Goal: Transaction & Acquisition: Book appointment/travel/reservation

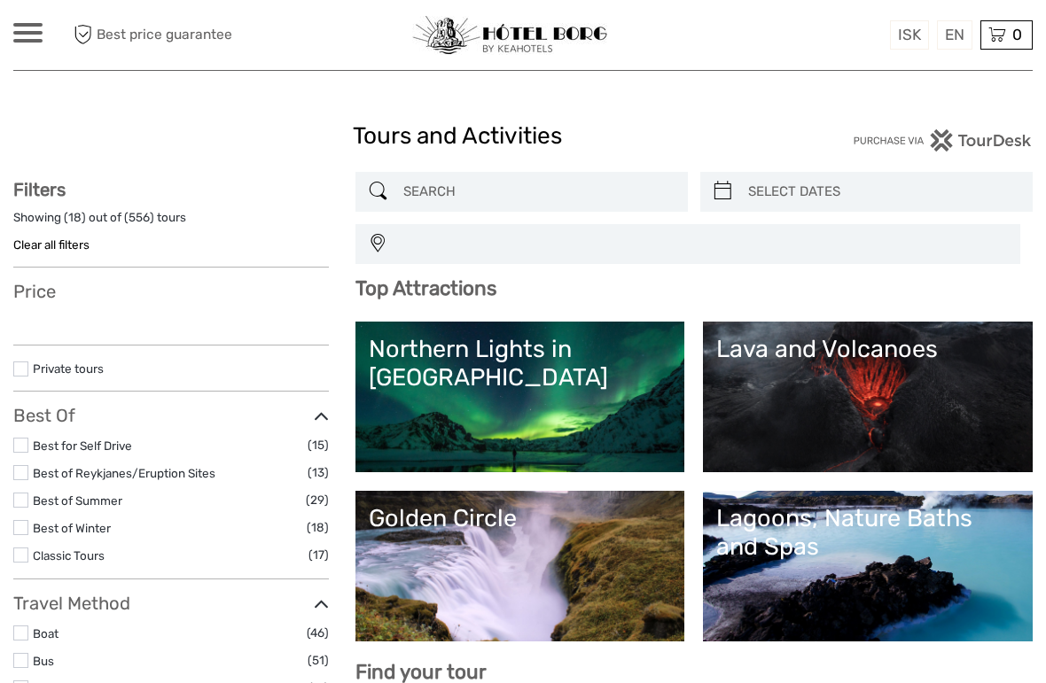
select select
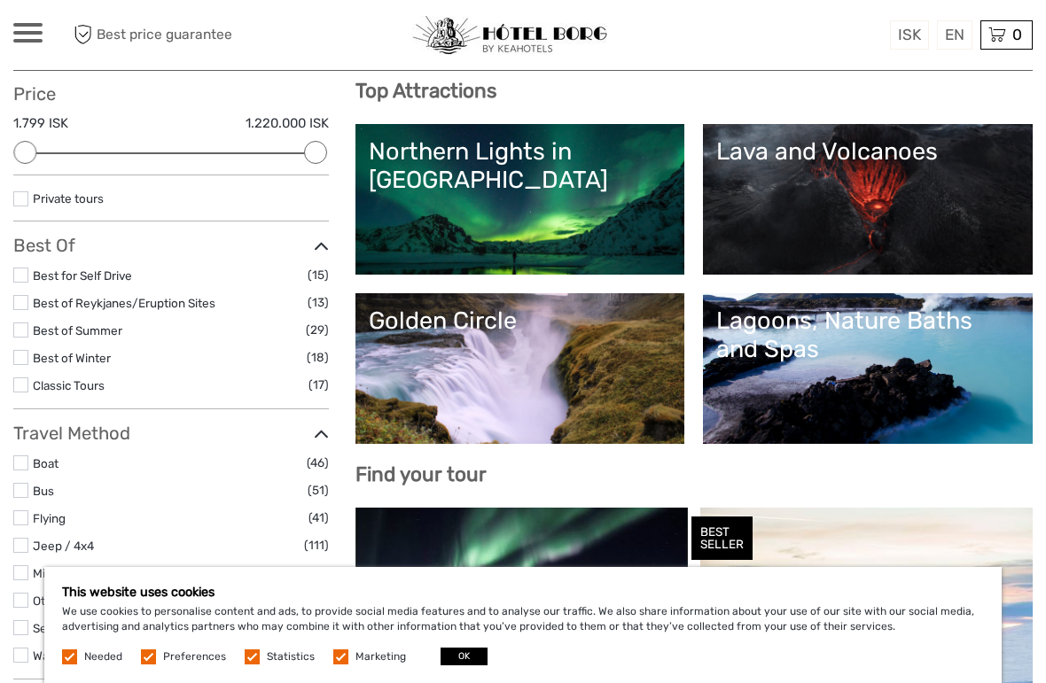
scroll to position [139, 0]
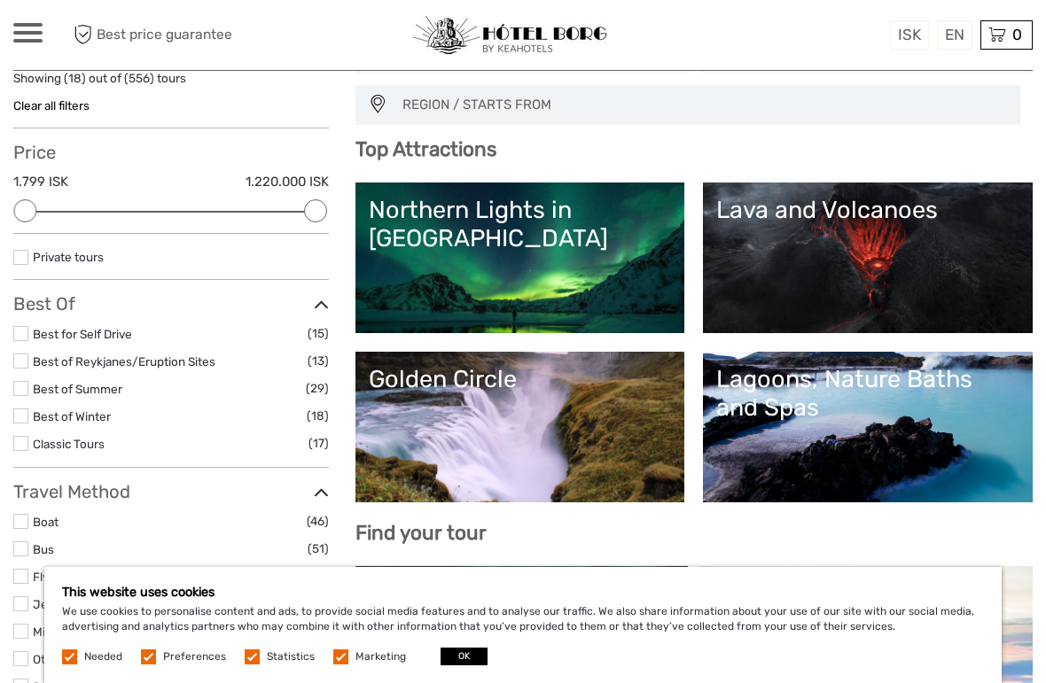
click at [0, 0] on link "English" at bounding box center [0, 0] width 0 height 0
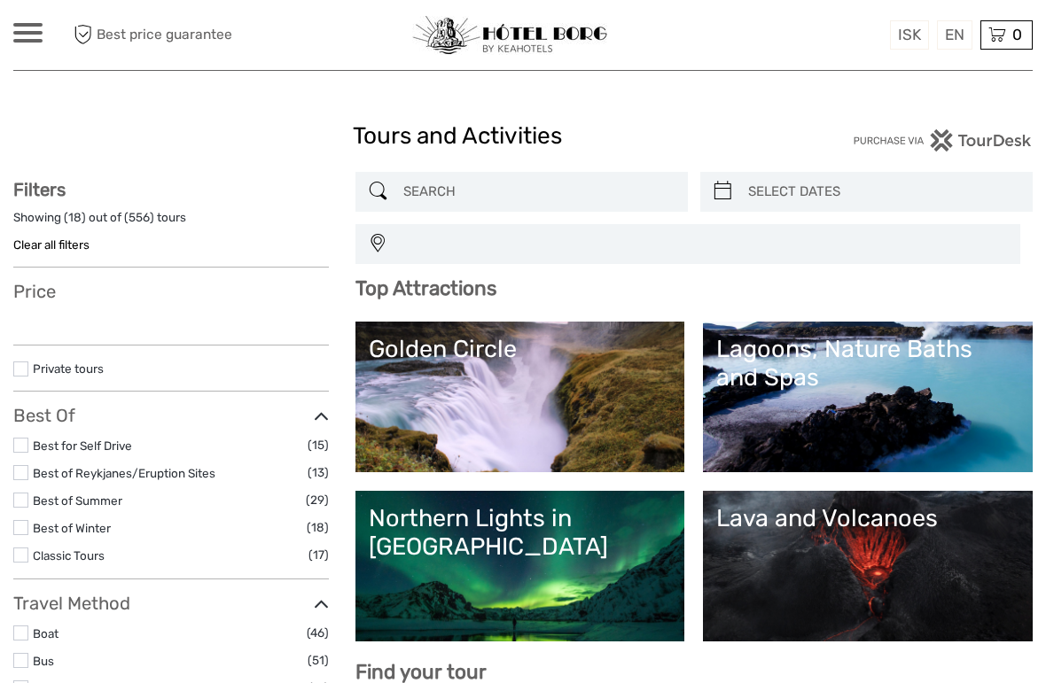
select select
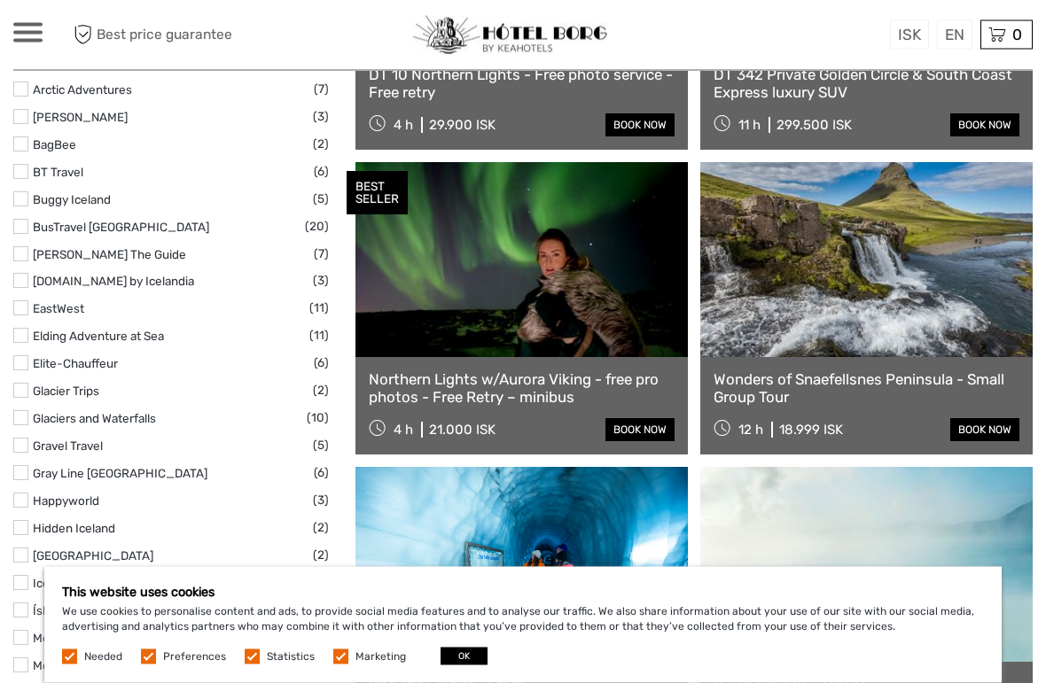
scroll to position [2068, 0]
click at [419, 320] on link at bounding box center [521, 259] width 332 height 195
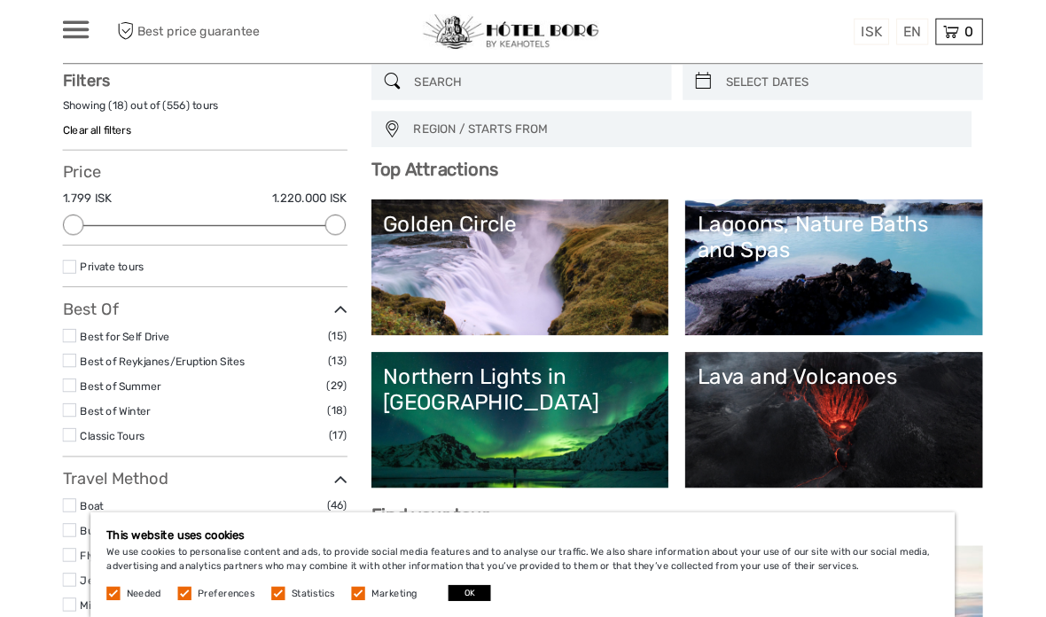
scroll to position [0, 0]
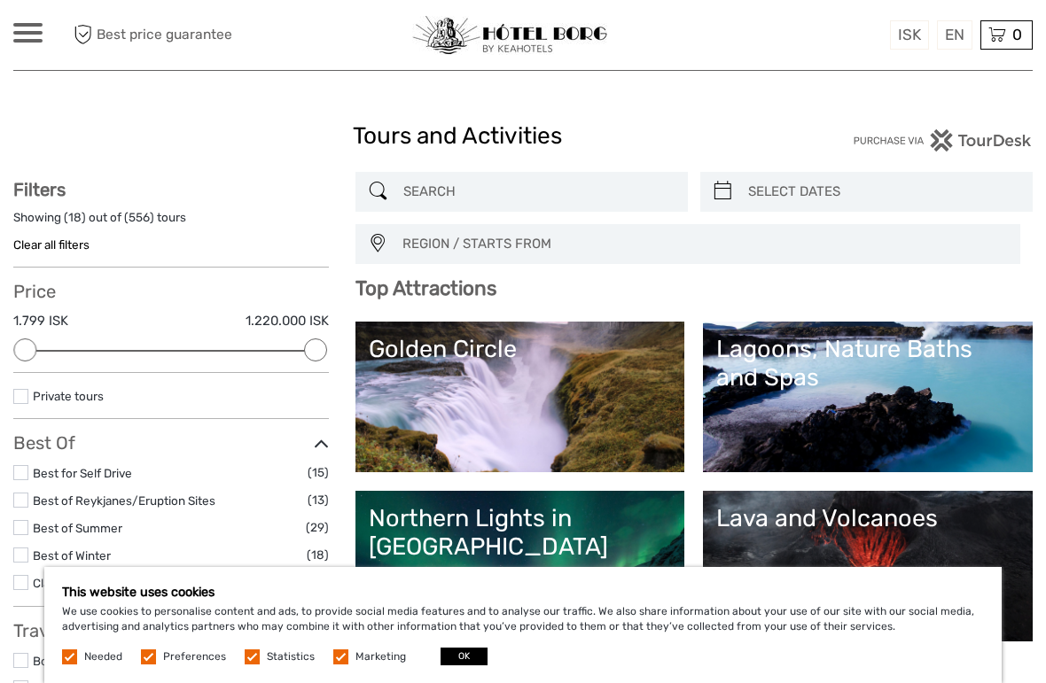
click at [36, 30] on div at bounding box center [27, 32] width 29 height 19
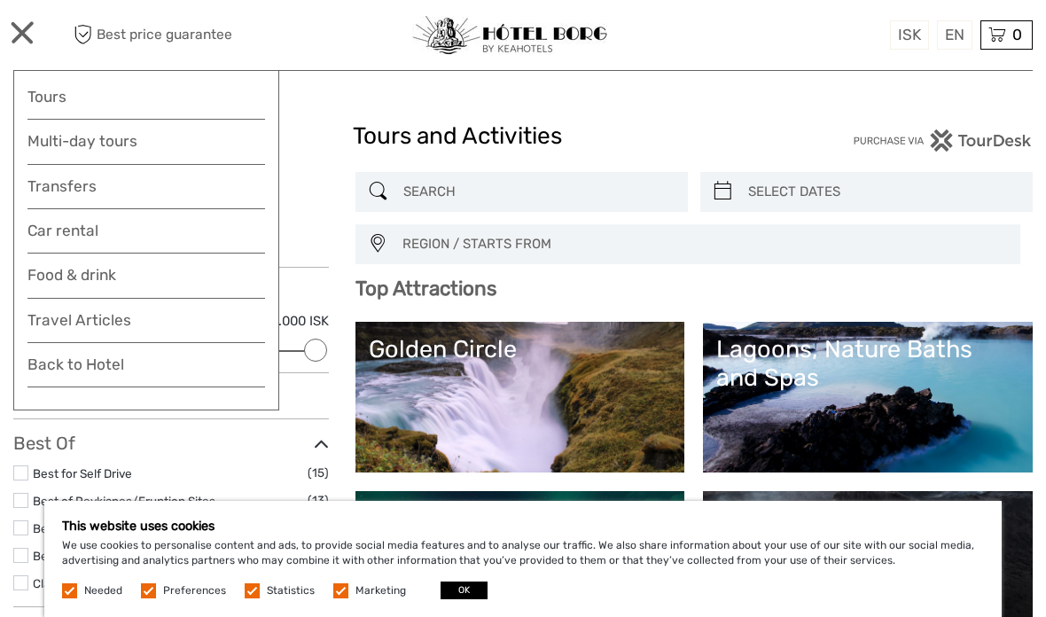
click at [0, 0] on link "ISK" at bounding box center [0, 0] width 0 height 0
click at [58, 272] on link "Food & drink" at bounding box center [146, 279] width 238 height 35
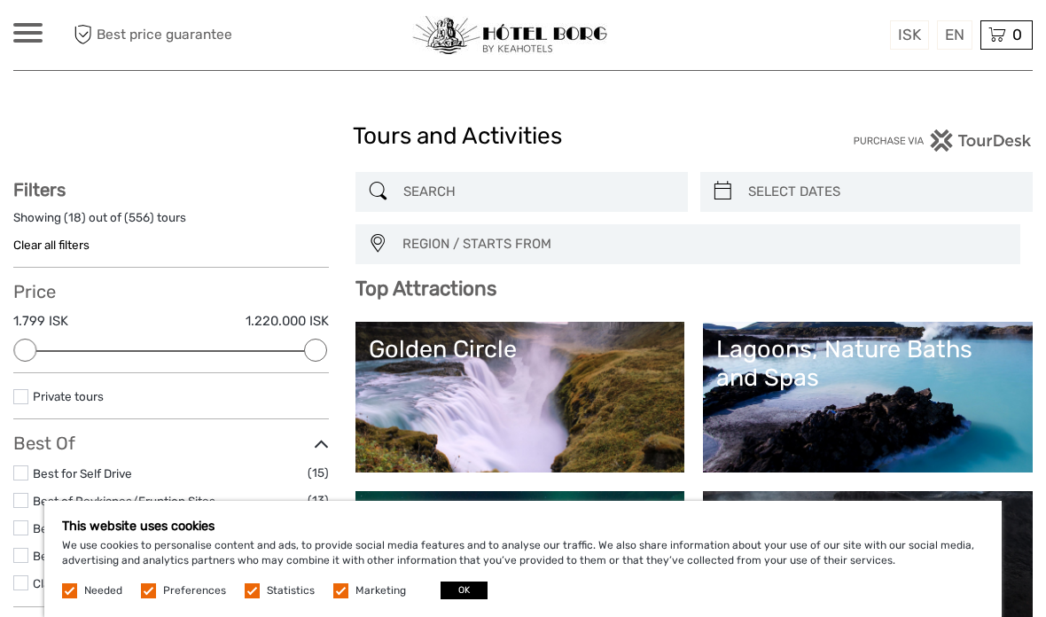
click at [909, 149] on img at bounding box center [943, 140] width 180 height 22
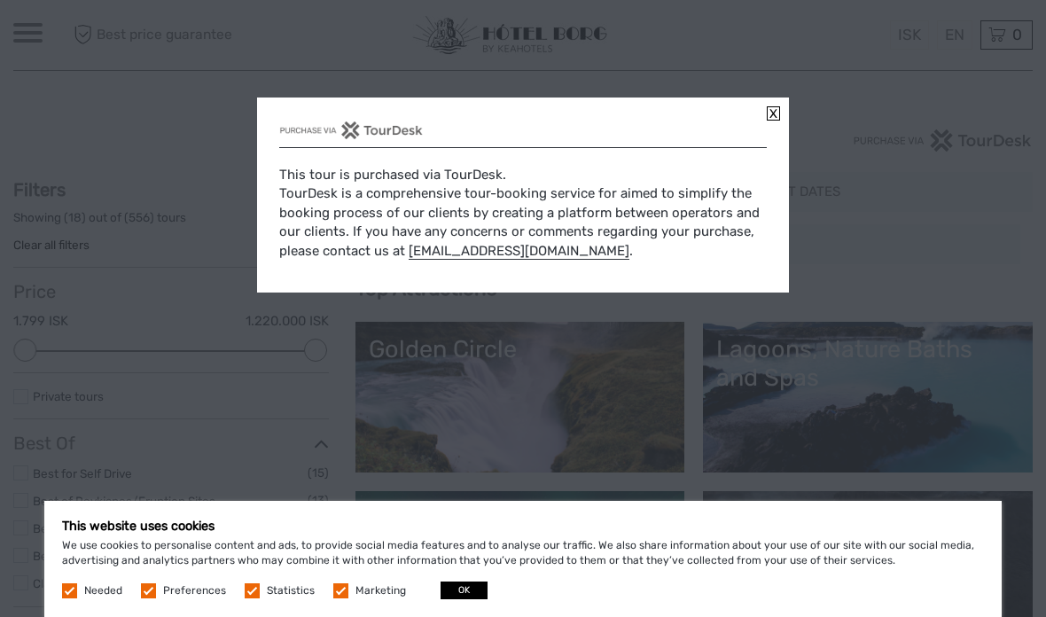
click at [780, 113] on div "This tour is purchased via TourDesk. TourDesk is a comprehensive tour-booking s…" at bounding box center [523, 194] width 532 height 195
click at [772, 121] on link at bounding box center [773, 113] width 13 height 14
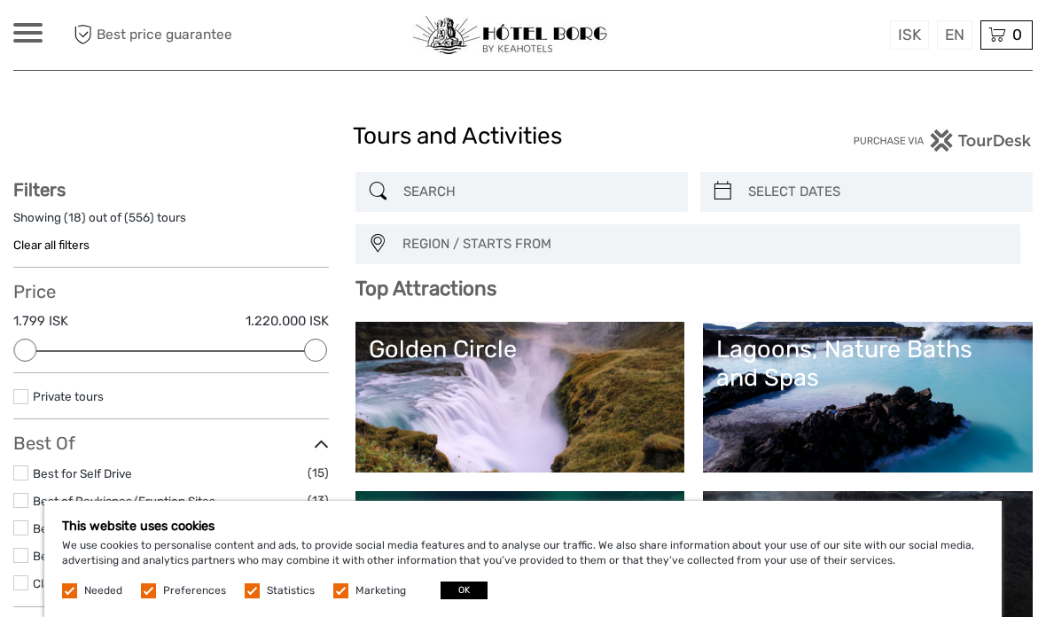
click at [35, 42] on span at bounding box center [27, 41] width 29 height 4
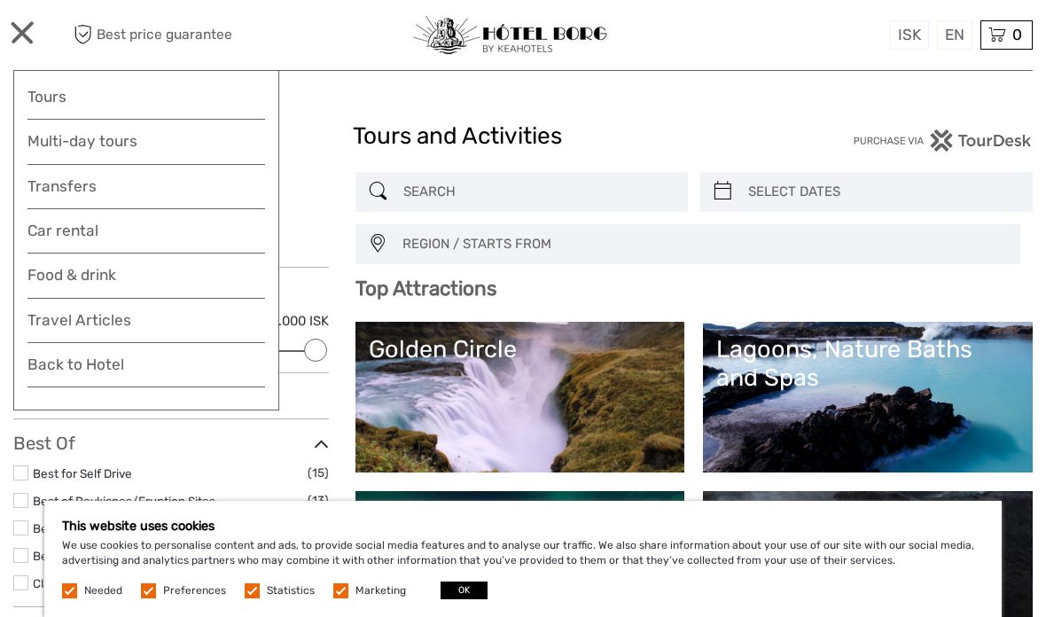
click at [48, 276] on link "Food & drink" at bounding box center [146, 279] width 238 height 35
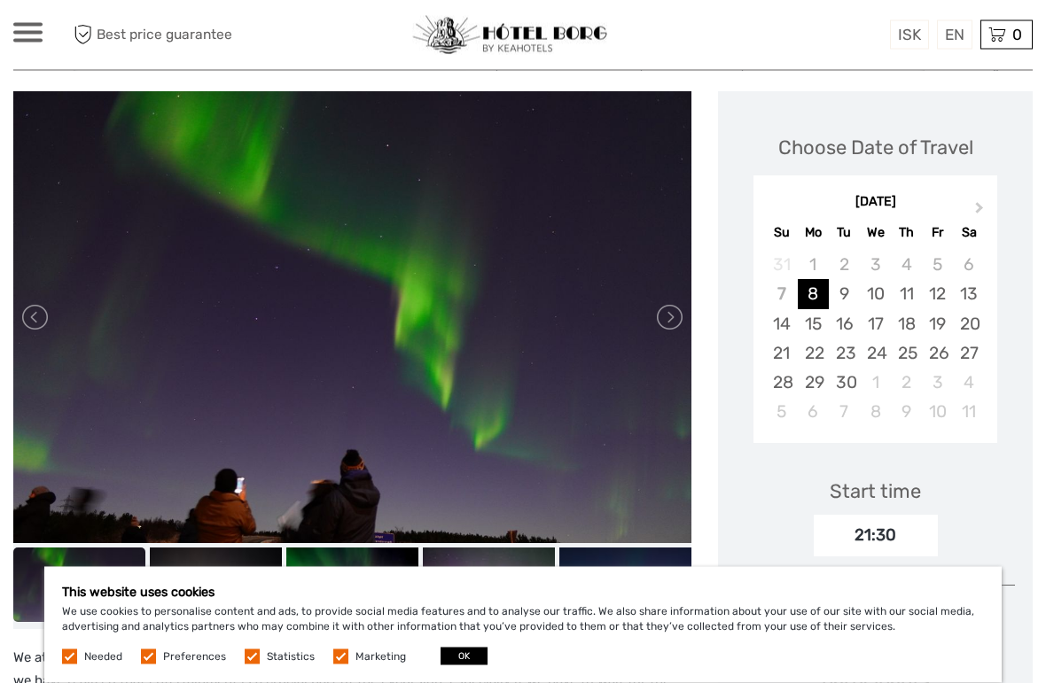
scroll to position [194, 0]
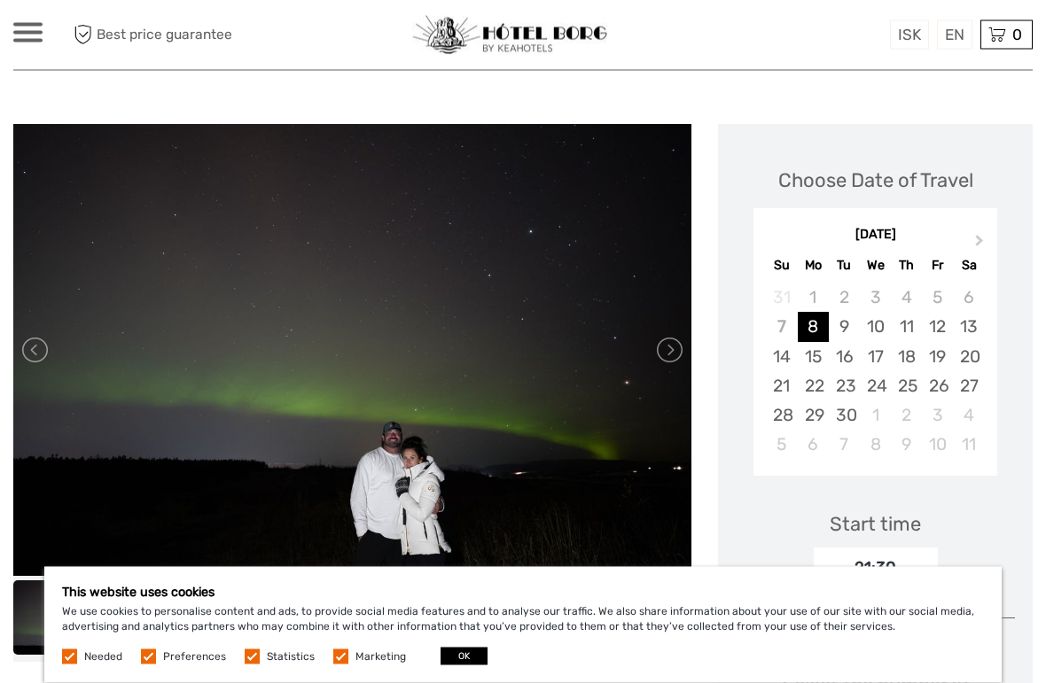
click at [979, 232] on button "Next Month" at bounding box center [981, 245] width 28 height 28
click at [913, 347] on div "16" at bounding box center [906, 357] width 31 height 29
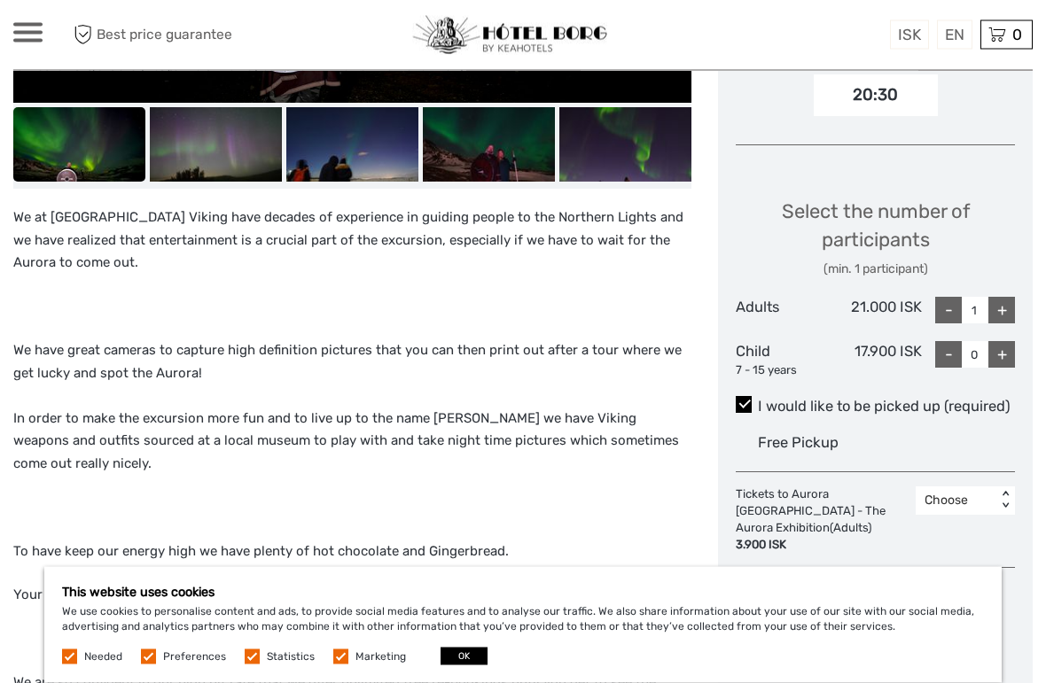
scroll to position [669, 0]
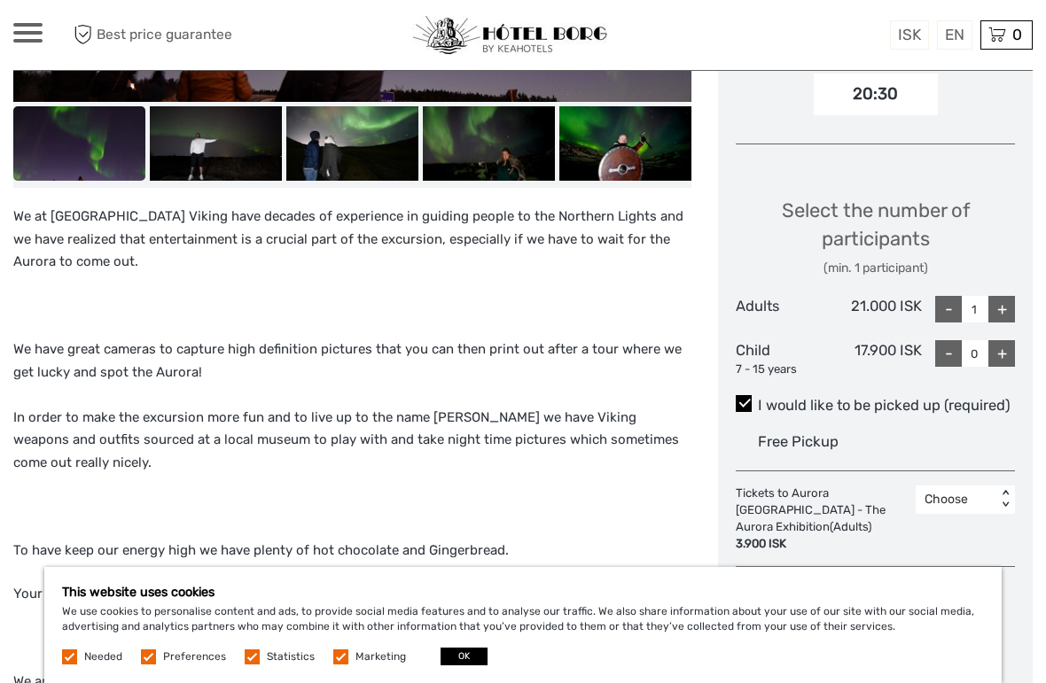
click at [0, 0] on link "$" at bounding box center [0, 0] width 0 height 0
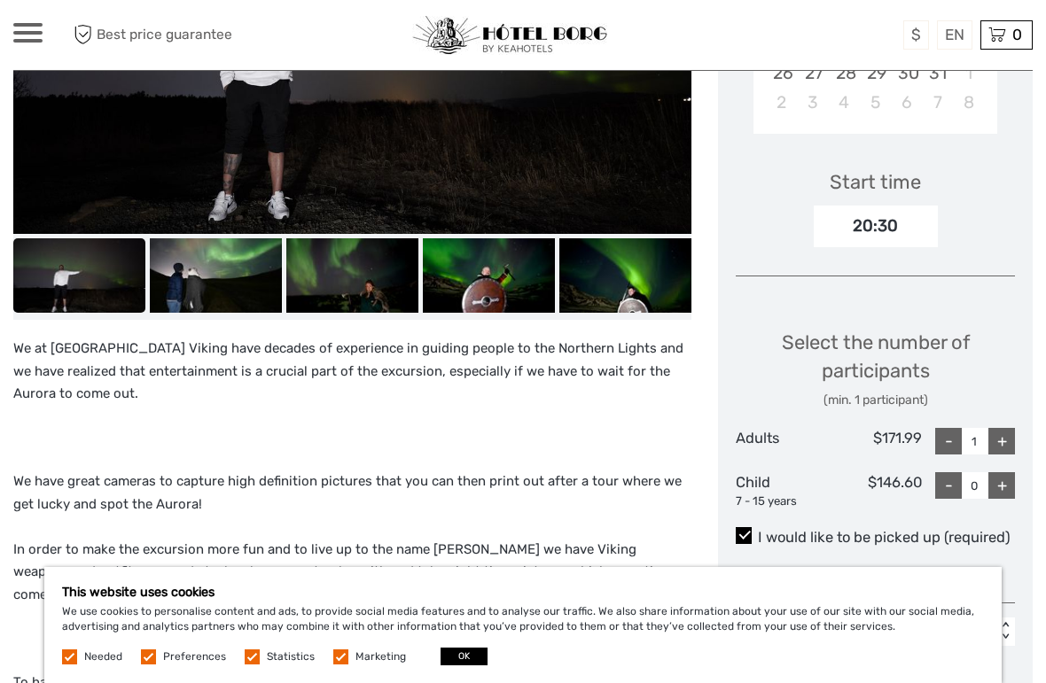
scroll to position [528, 0]
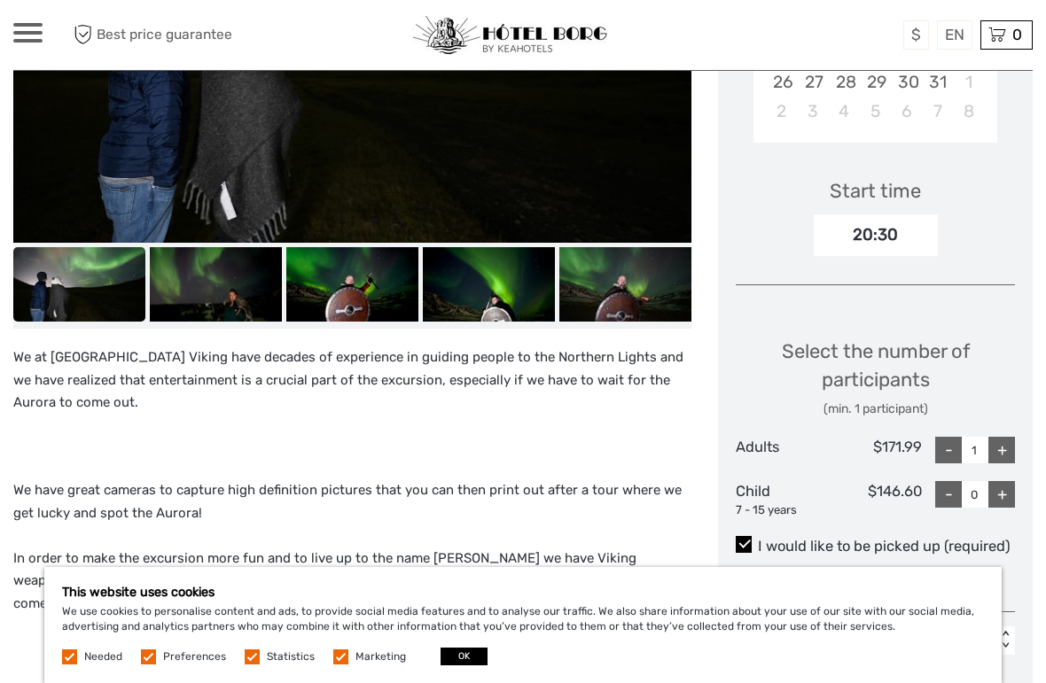
click at [0, 0] on link "€" at bounding box center [0, 0] width 0 height 0
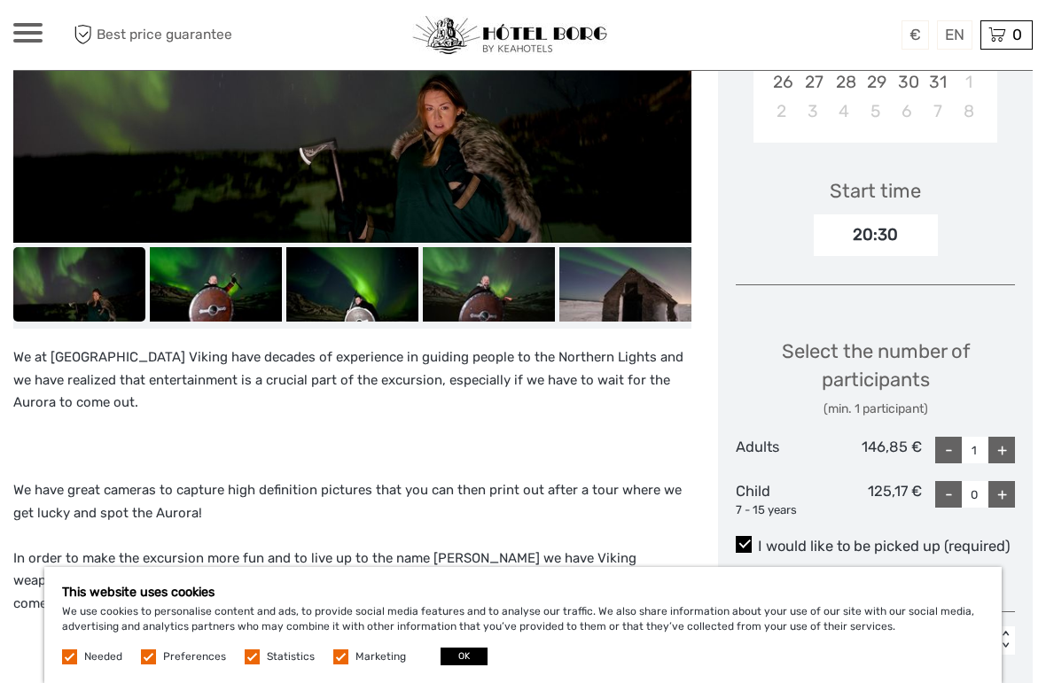
click at [0, 0] on link "$" at bounding box center [0, 0] width 0 height 0
click at [0, 0] on link "£" at bounding box center [0, 0] width 0 height 0
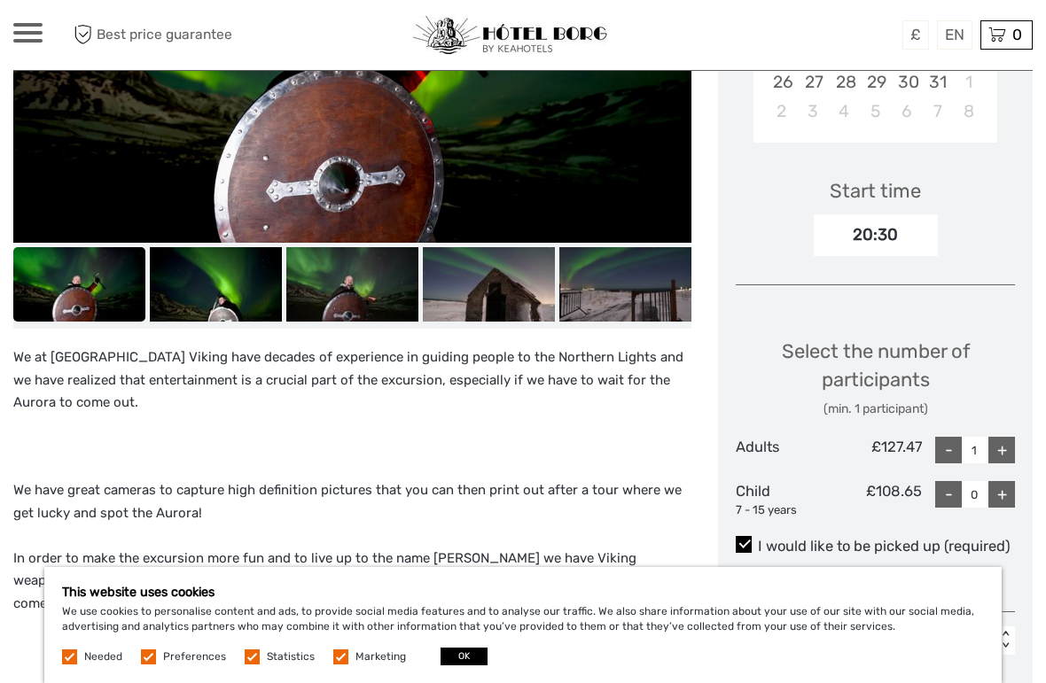
click at [0, 0] on link "€" at bounding box center [0, 0] width 0 height 0
click at [0, 0] on link "ISK" at bounding box center [0, 0] width 0 height 0
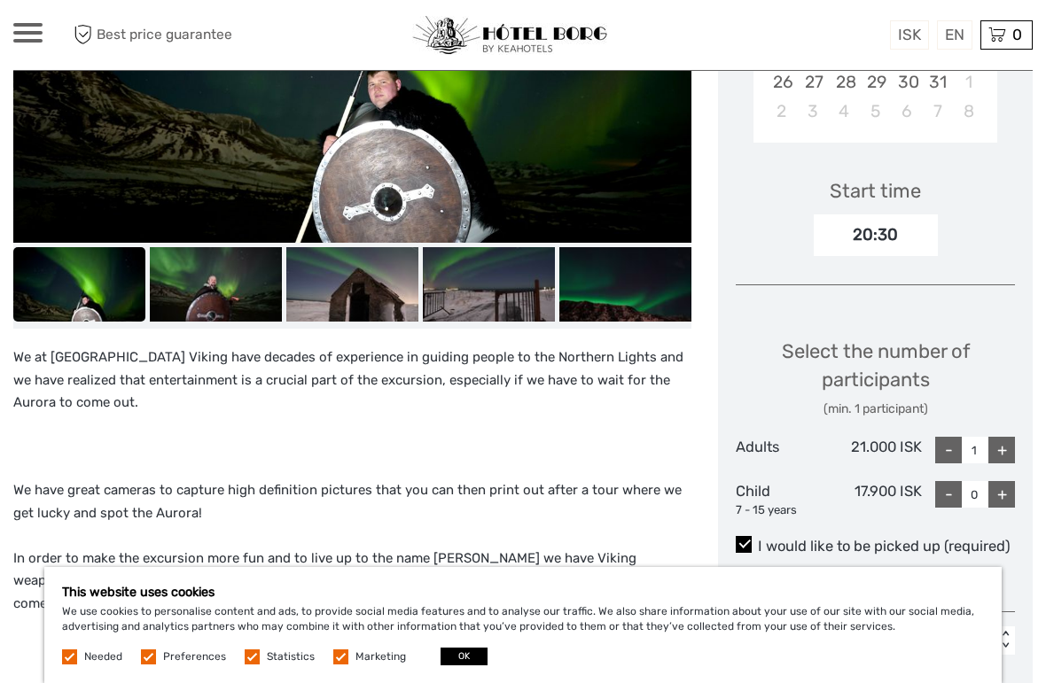
click at [0, 0] on link "$" at bounding box center [0, 0] width 0 height 0
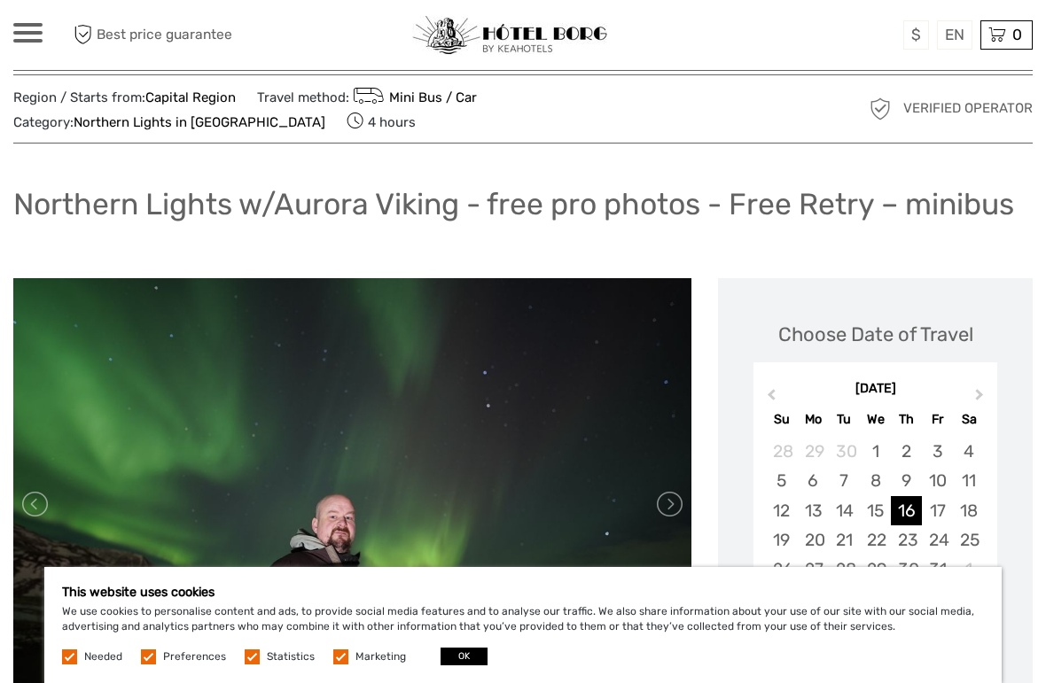
scroll to position [0, 0]
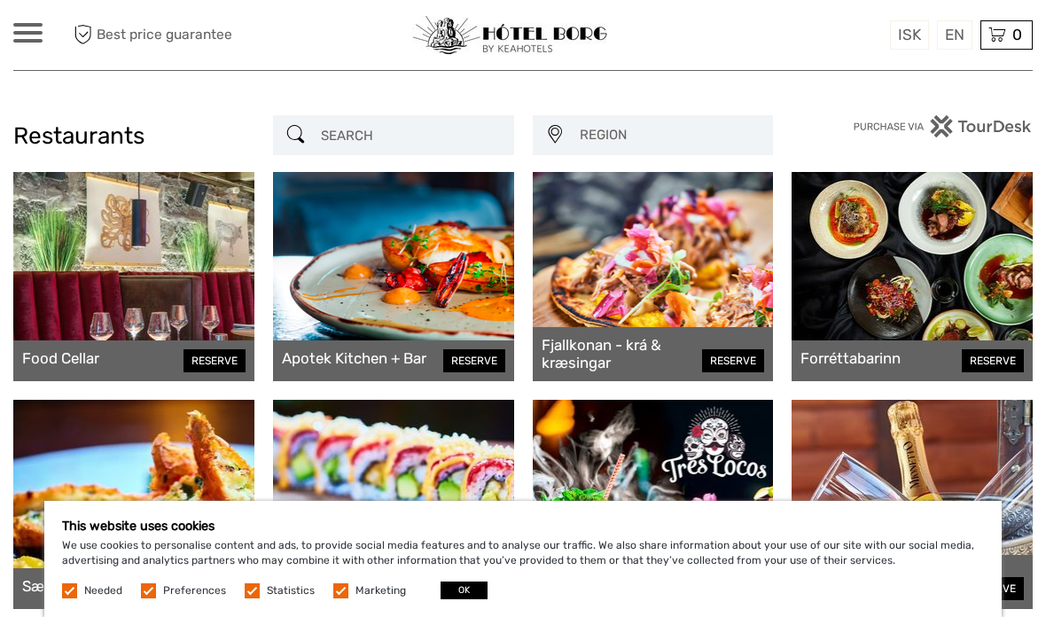
click at [627, 140] on span "REGION" at bounding box center [668, 135] width 193 height 29
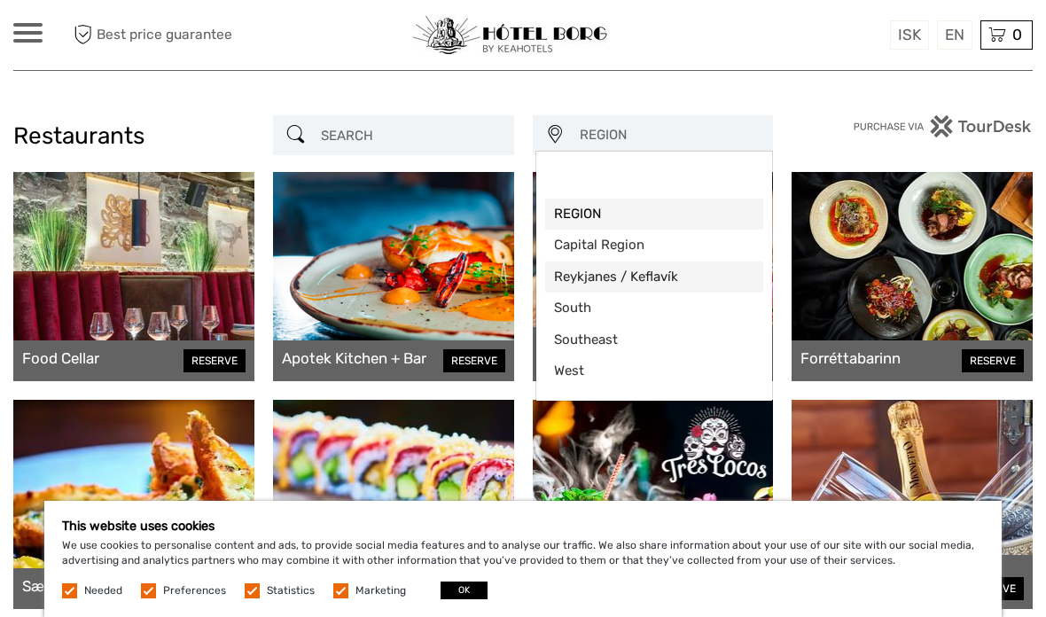
click at [655, 280] on span "Reykjanes / Keflavík" at bounding box center [654, 277] width 201 height 19
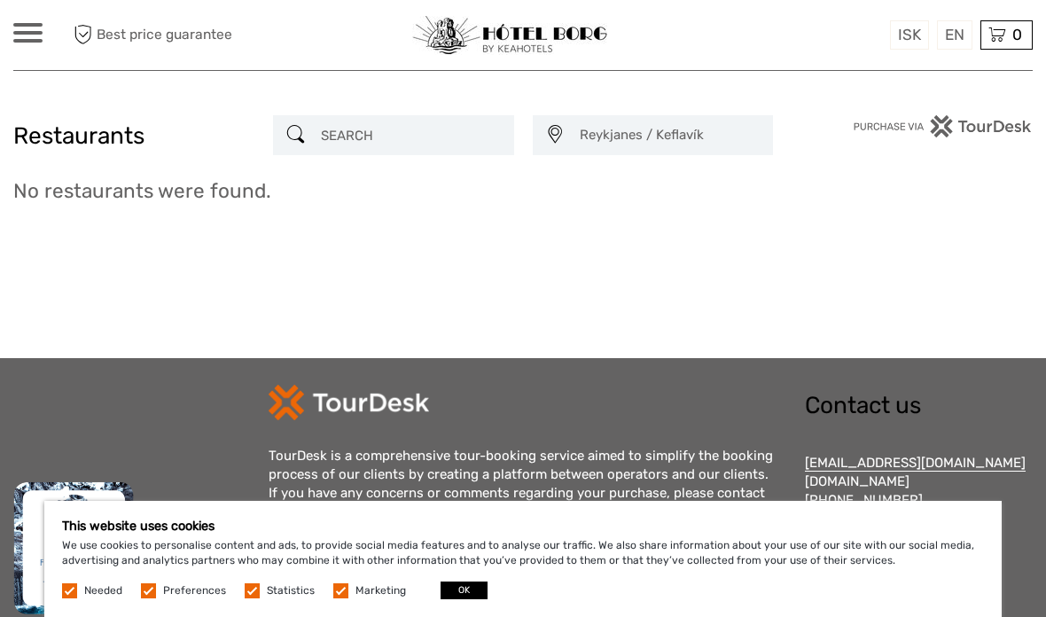
click at [669, 139] on span "Reykjanes / Keflavík" at bounding box center [668, 135] width 193 height 29
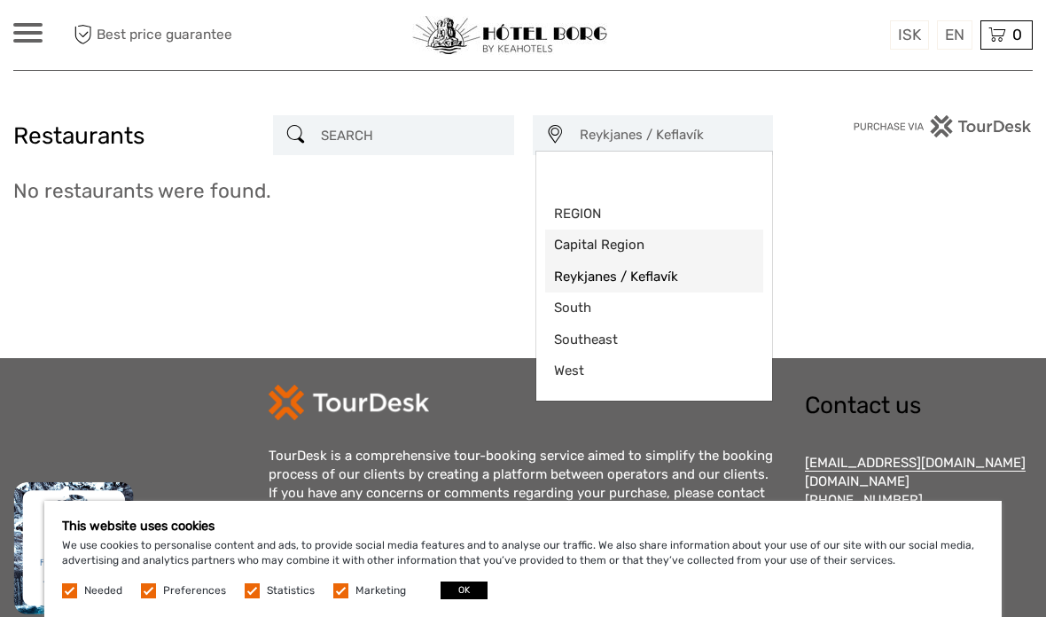
click at [642, 243] on span "Capital Region" at bounding box center [654, 245] width 201 height 19
select select "3"
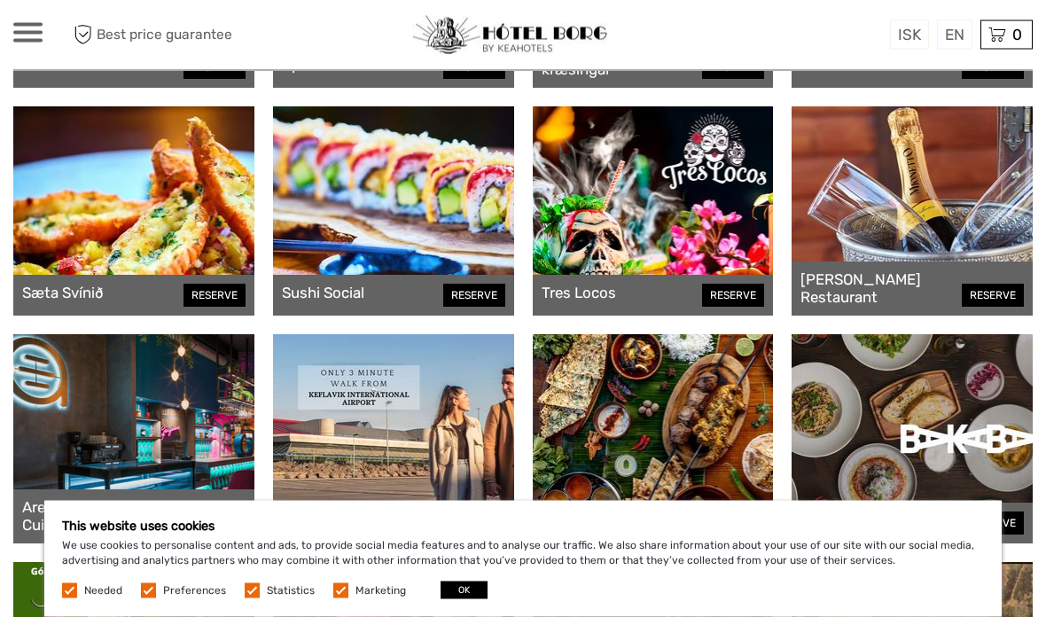
scroll to position [293, 0]
click at [452, 599] on button "OK" at bounding box center [463, 590] width 47 height 18
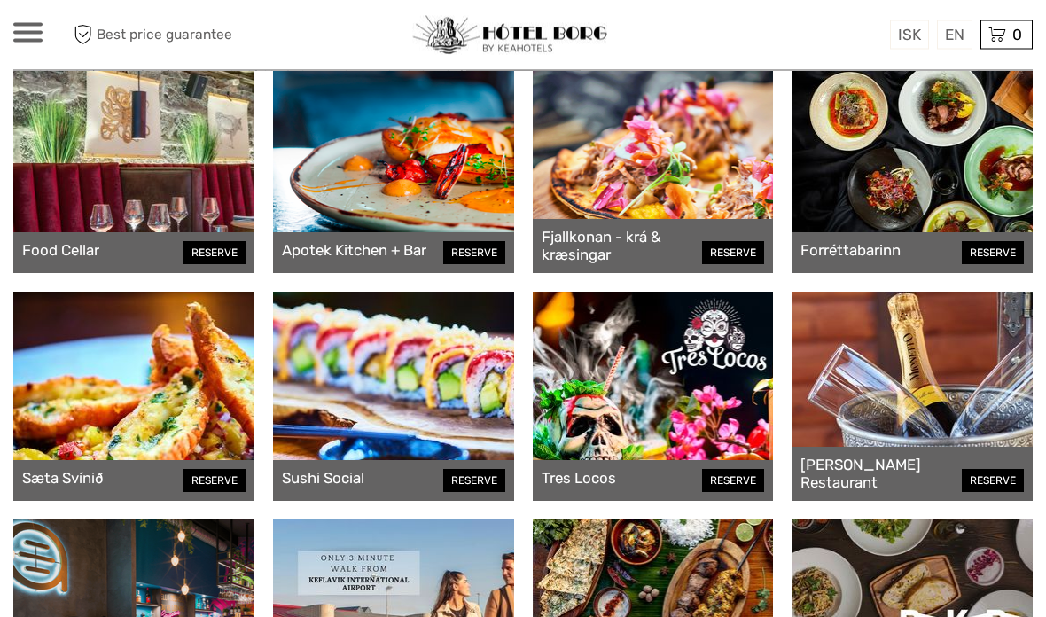
scroll to position [109, 0]
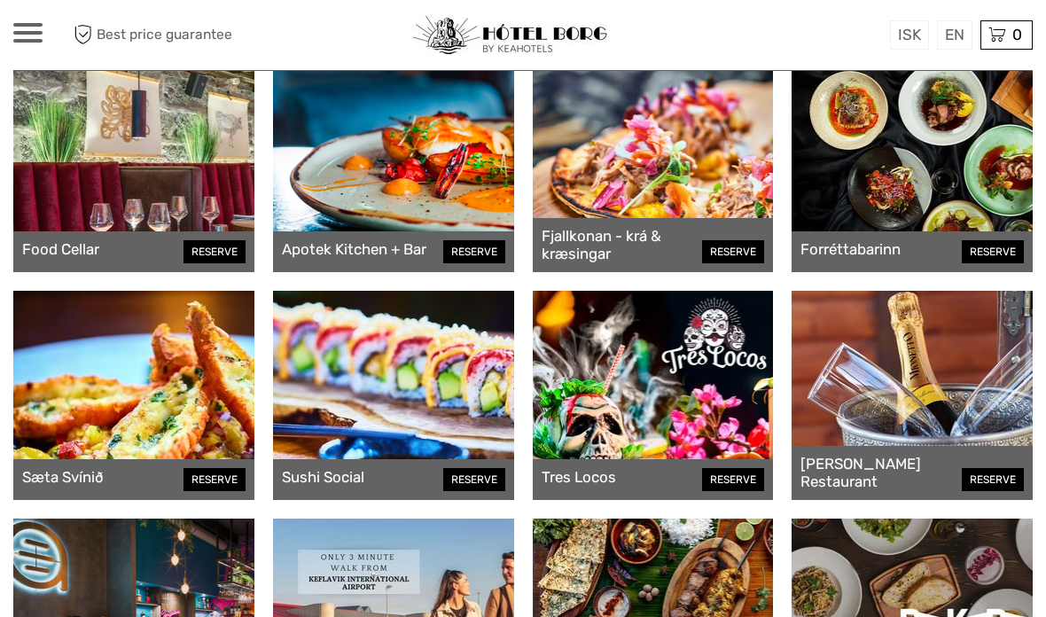
click at [319, 198] on div at bounding box center [393, 167] width 241 height 209
